Goal: Find contact information: Find contact information

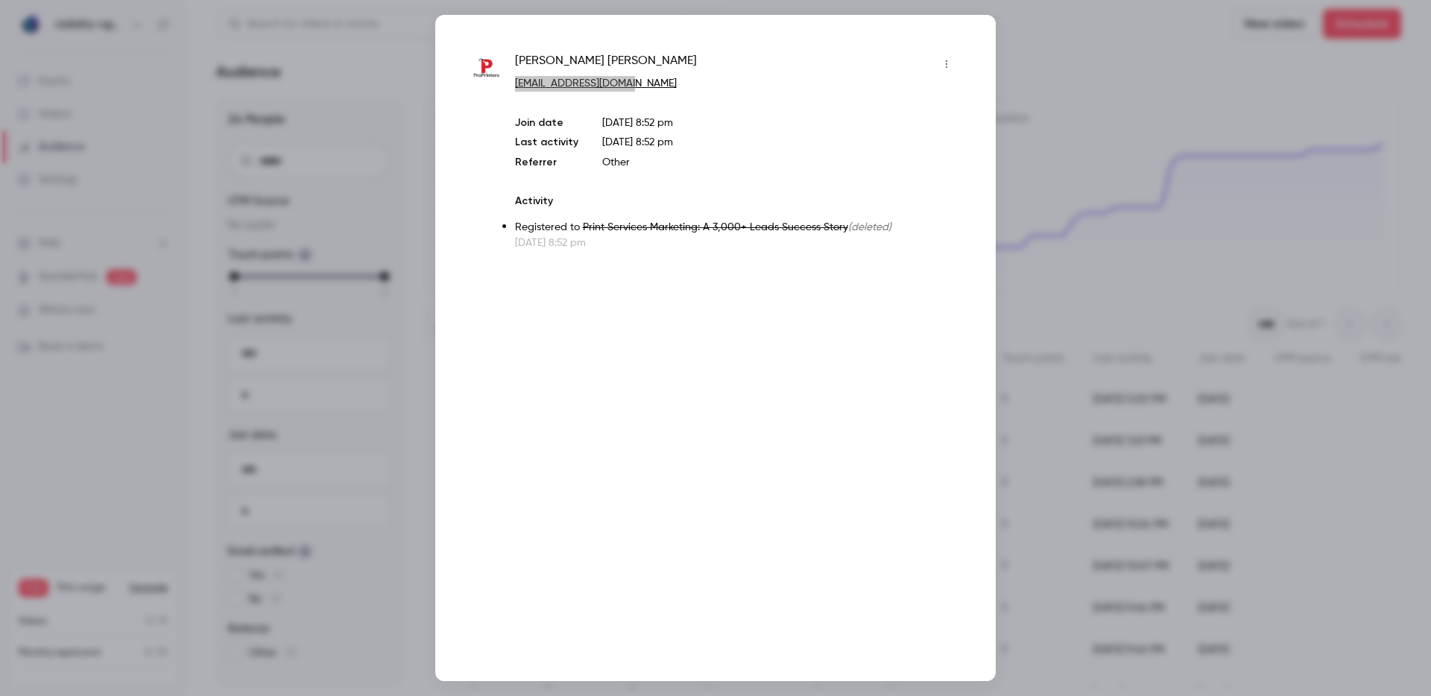
scroll to position [565, 0]
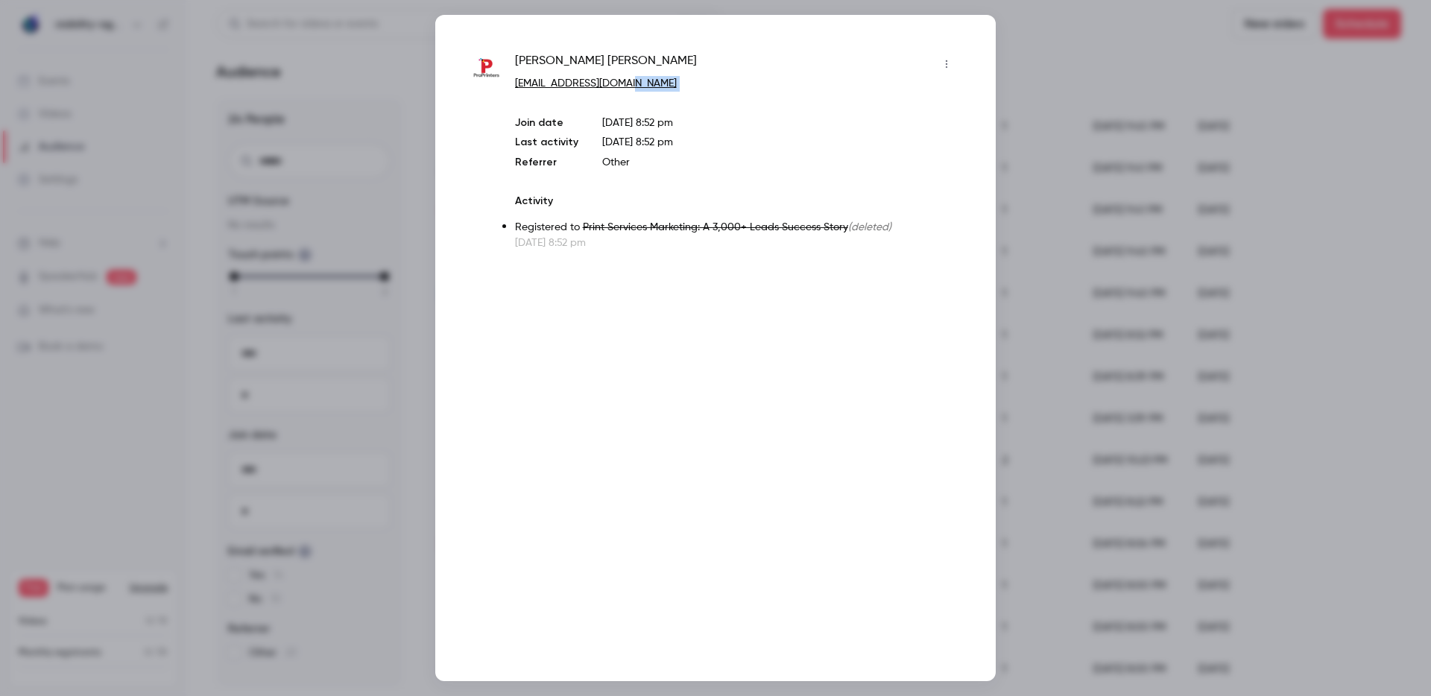
drag, startPoint x: 662, startPoint y: 86, endPoint x: 647, endPoint y: 85, distance: 14.9
click at [660, 86] on p "[EMAIL_ADDRESS][DOMAIN_NAME]" at bounding box center [737, 84] width 444 height 16
drag, startPoint x: 645, startPoint y: 84, endPoint x: 537, endPoint y: 81, distance: 107.4
click at [537, 81] on p "[EMAIL_ADDRESS][DOMAIN_NAME]" at bounding box center [737, 84] width 444 height 16
copy link "[DOMAIN_NAME]"
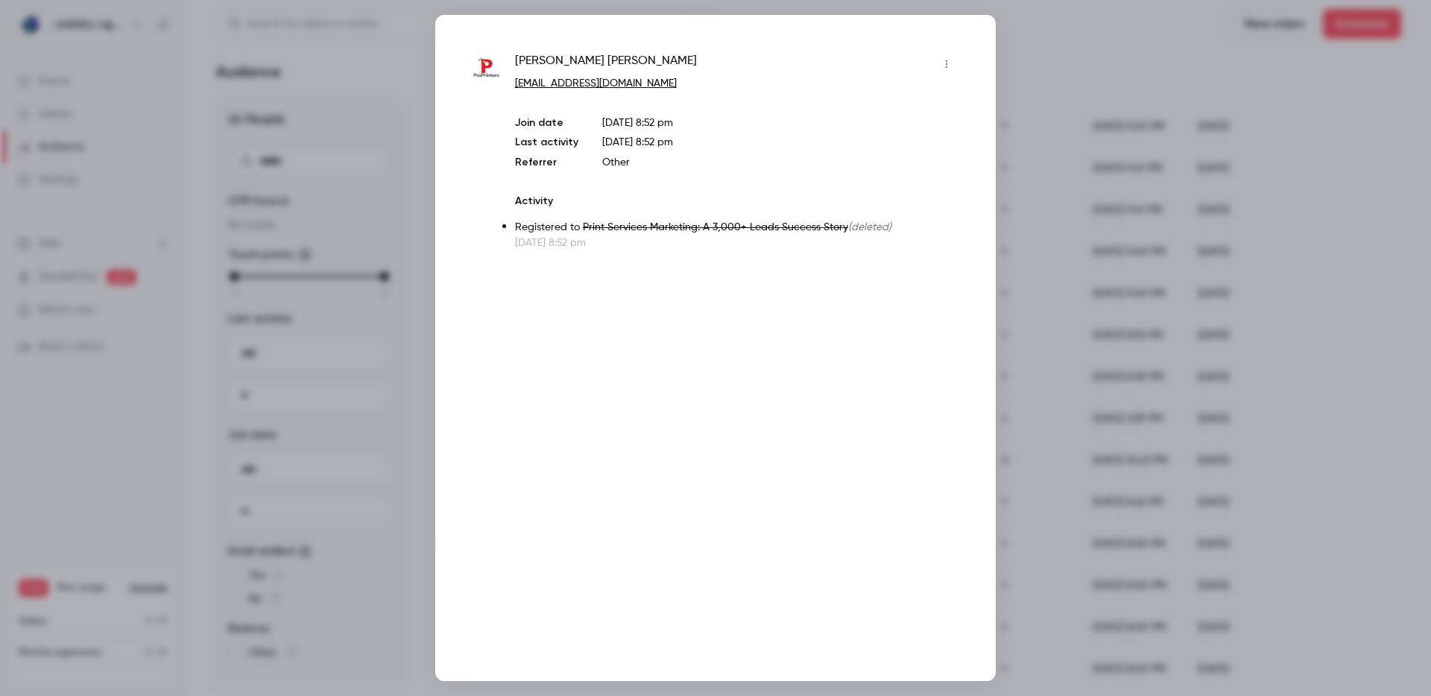
drag, startPoint x: 1190, startPoint y: 70, endPoint x: 1182, endPoint y: 86, distance: 17.7
click at [1188, 73] on div at bounding box center [715, 348] width 1431 height 696
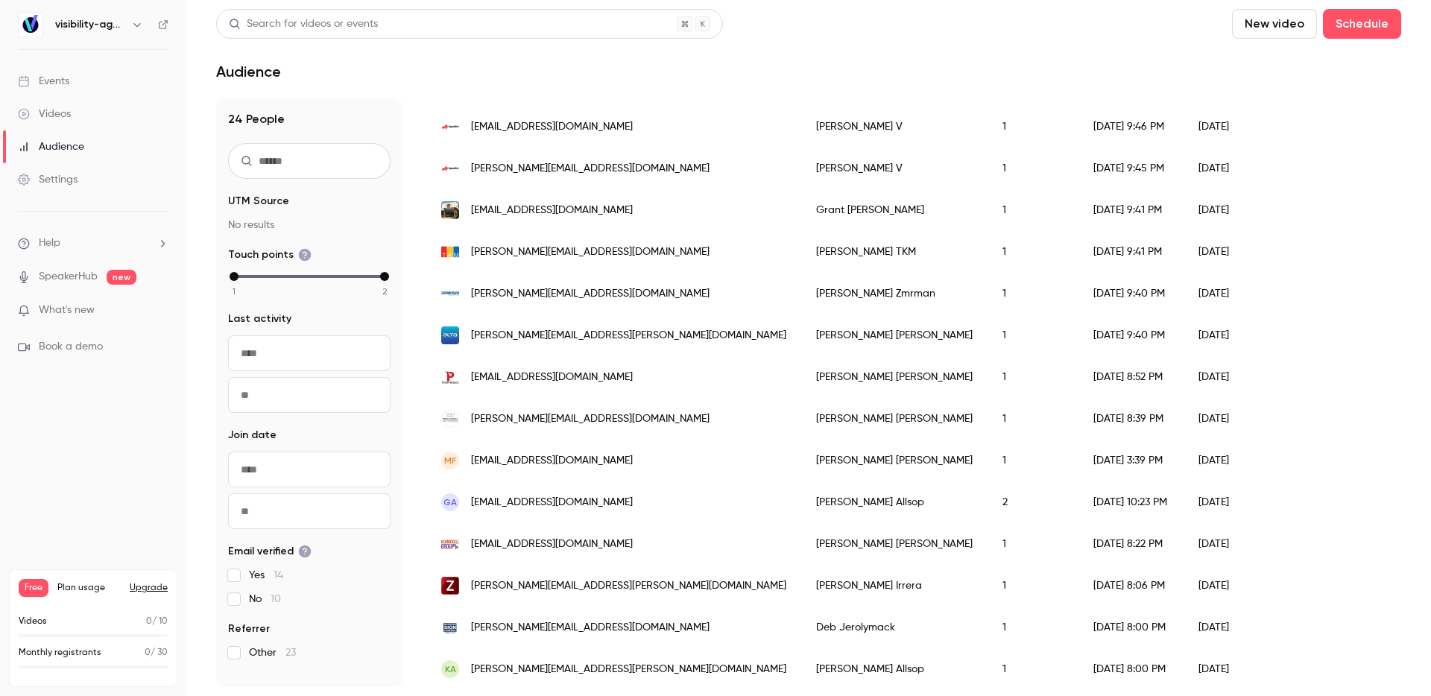
scroll to position [489, 0]
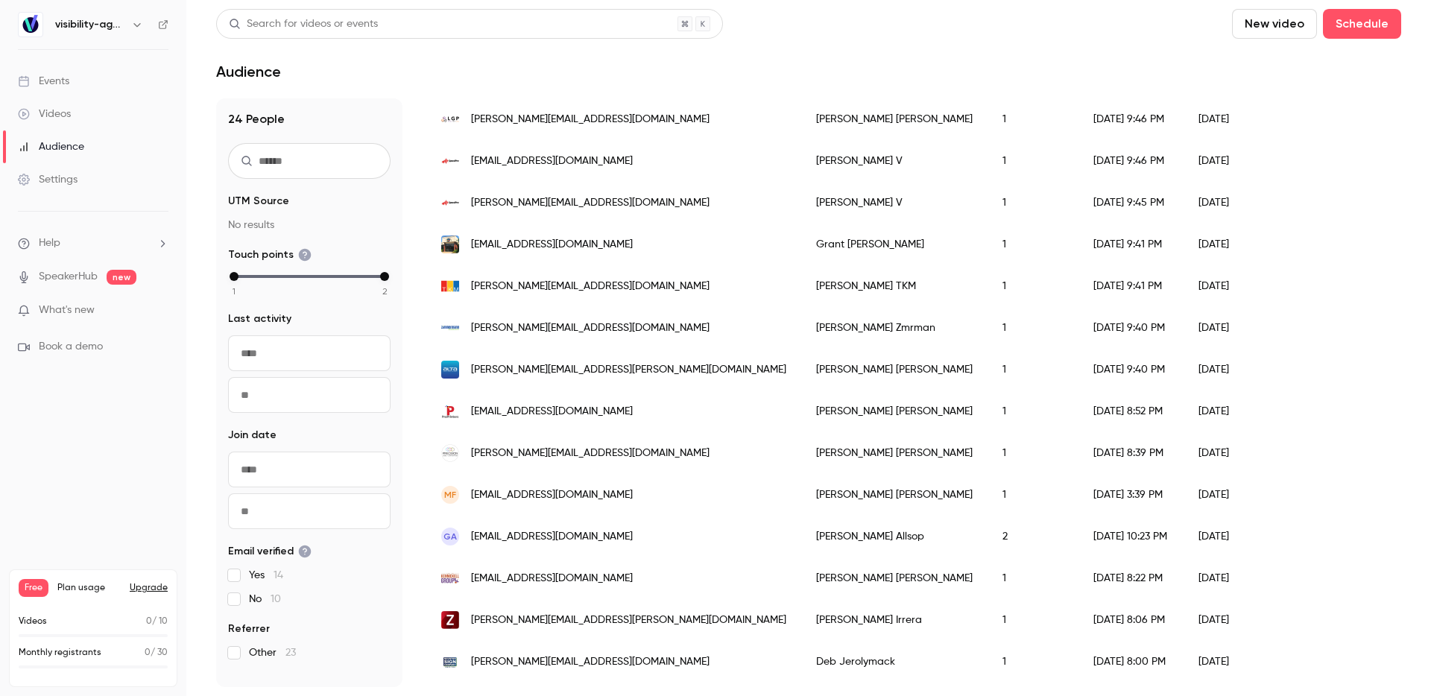
click at [663, 370] on div "[PERSON_NAME][EMAIL_ADDRESS][PERSON_NAME][DOMAIN_NAME]" at bounding box center [613, 370] width 375 height 42
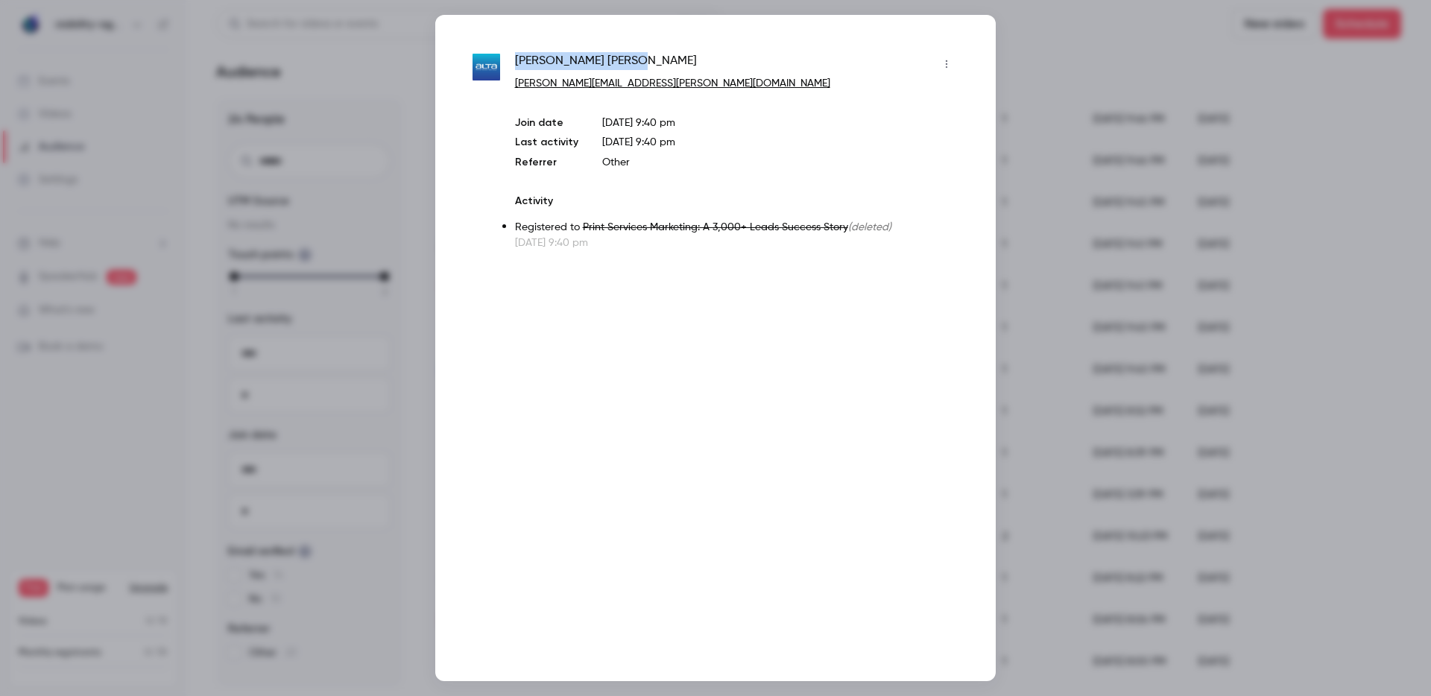
drag, startPoint x: 616, startPoint y: 63, endPoint x: 514, endPoint y: 57, distance: 103.0
click at [515, 57] on div "[PERSON_NAME]" at bounding box center [737, 64] width 444 height 24
copy span "[PERSON_NAME]"
click at [1243, 187] on div at bounding box center [715, 348] width 1431 height 696
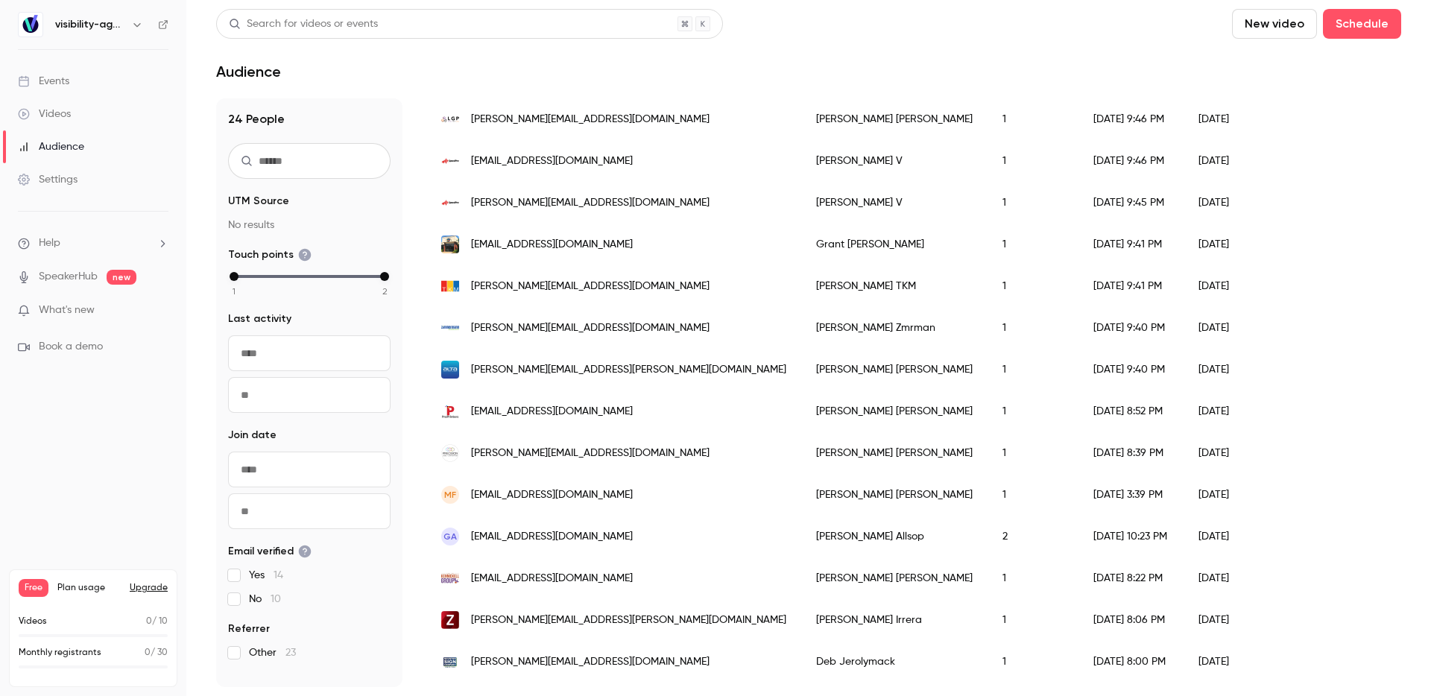
click at [605, 325] on div "[PERSON_NAME][EMAIL_ADDRESS][DOMAIN_NAME]" at bounding box center [613, 328] width 375 height 42
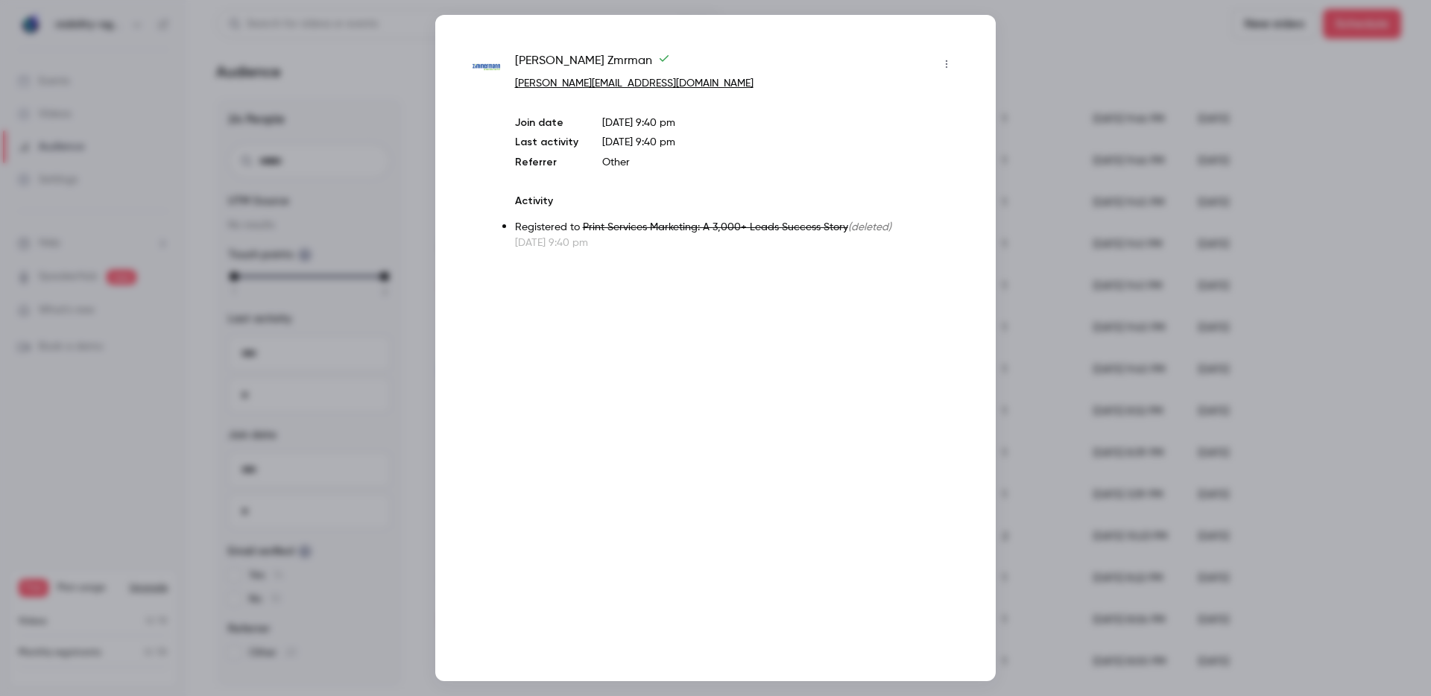
drag, startPoint x: 517, startPoint y: 57, endPoint x: 594, endPoint y: 51, distance: 77.7
click at [594, 52] on span "[PERSON_NAME]" at bounding box center [592, 64] width 155 height 24
click at [596, 54] on span "[PERSON_NAME]" at bounding box center [592, 64] width 155 height 24
drag, startPoint x: 595, startPoint y: 57, endPoint x: 501, endPoint y: 60, distance: 94.0
click at [501, 60] on div "[PERSON_NAME] [PERSON_NAME][EMAIL_ADDRESS][DOMAIN_NAME] Join date [DATE] 9:40 p…" at bounding box center [716, 151] width 486 height 198
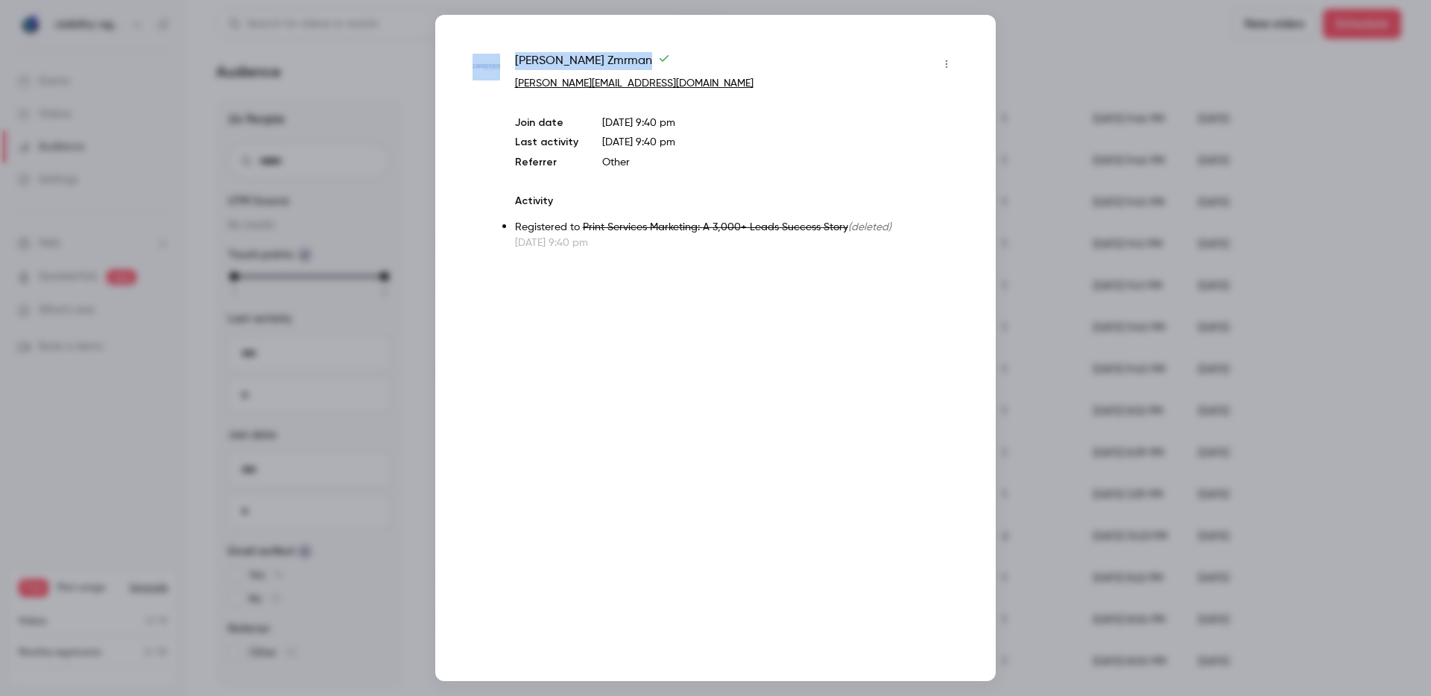
copy div "[PERSON_NAME]"
drag, startPoint x: 634, startPoint y: 87, endPoint x: 549, endPoint y: 86, distance: 85.0
click at [549, 86] on p "[PERSON_NAME][EMAIL_ADDRESS][DOMAIN_NAME]" at bounding box center [737, 84] width 444 height 16
copy link "[DOMAIN_NAME]"
click at [671, 82] on p "[PERSON_NAME][EMAIL_ADDRESS][DOMAIN_NAME]" at bounding box center [737, 84] width 444 height 16
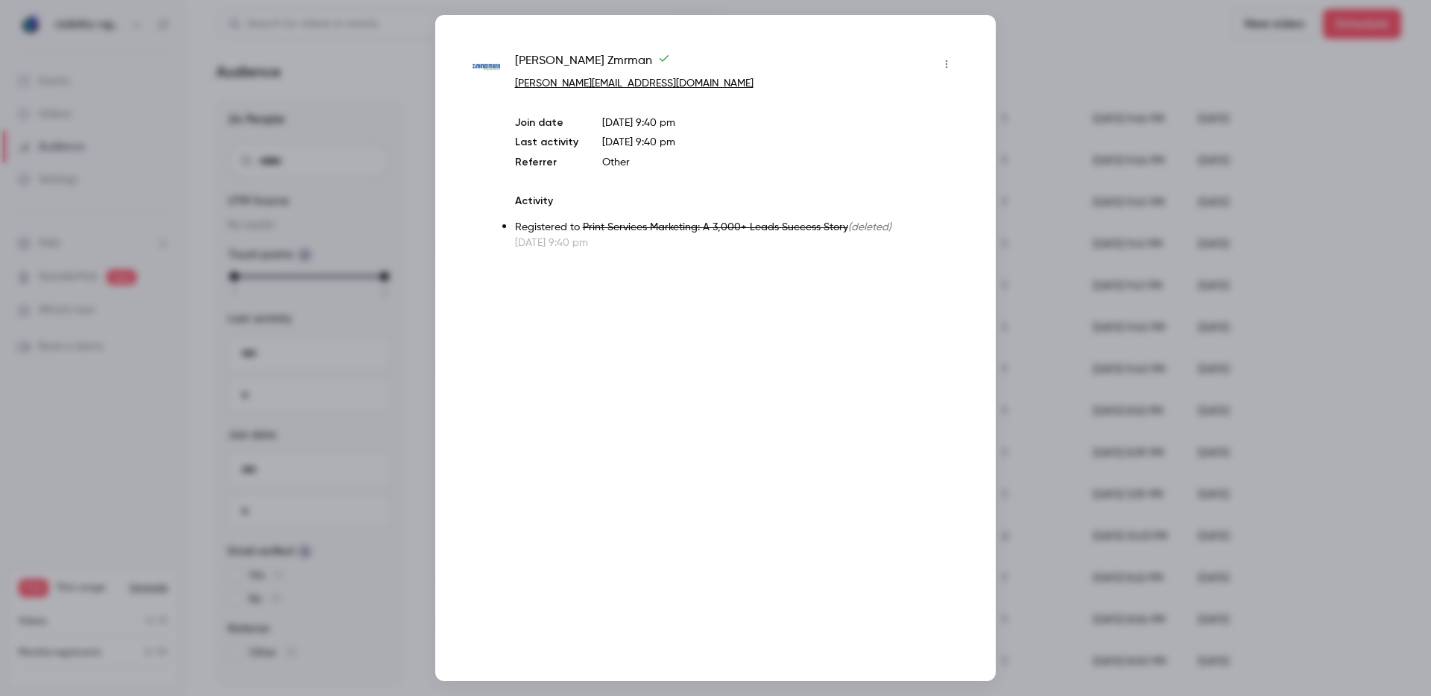
click at [810, 103] on div "[PERSON_NAME] [PERSON_NAME][EMAIL_ADDRESS][DOMAIN_NAME] Join date [DATE] 9:40 p…" at bounding box center [737, 151] width 444 height 198
click at [1190, 193] on div at bounding box center [715, 348] width 1431 height 696
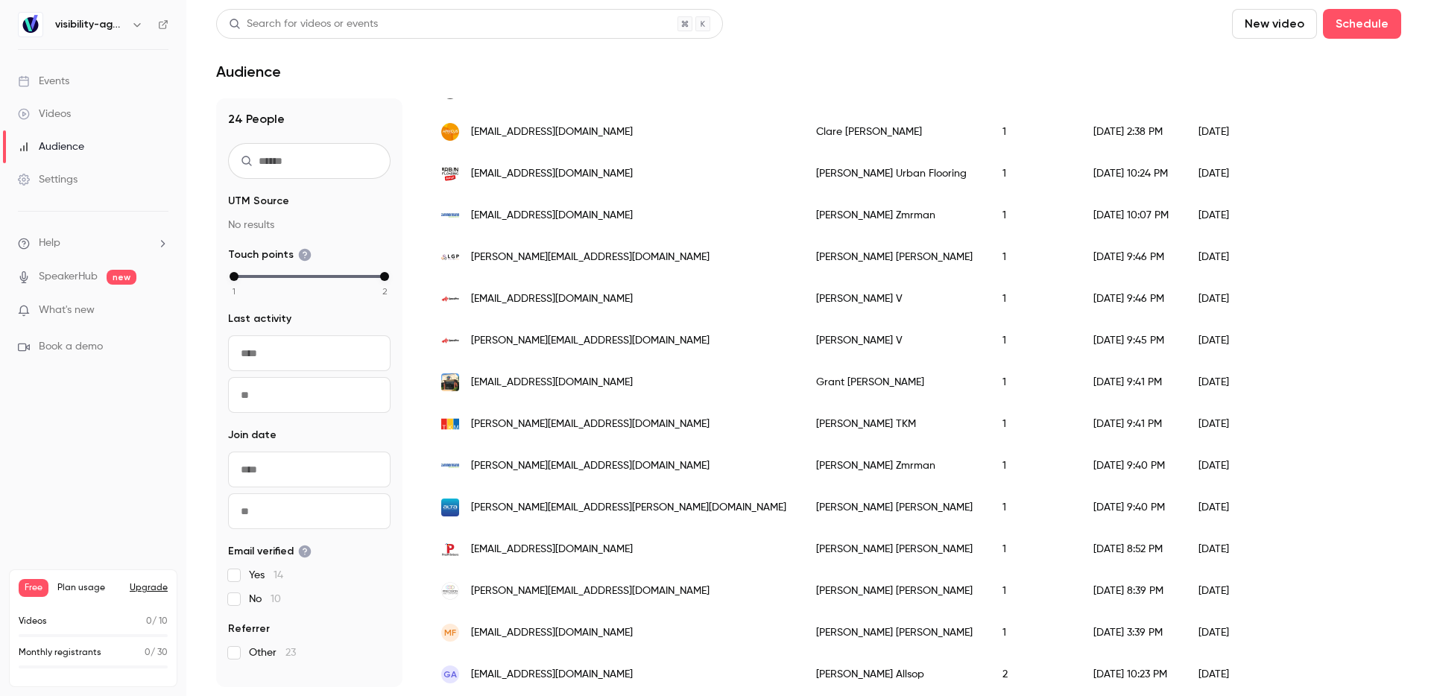
scroll to position [704, 0]
